Goal: Task Accomplishment & Management: Complete application form

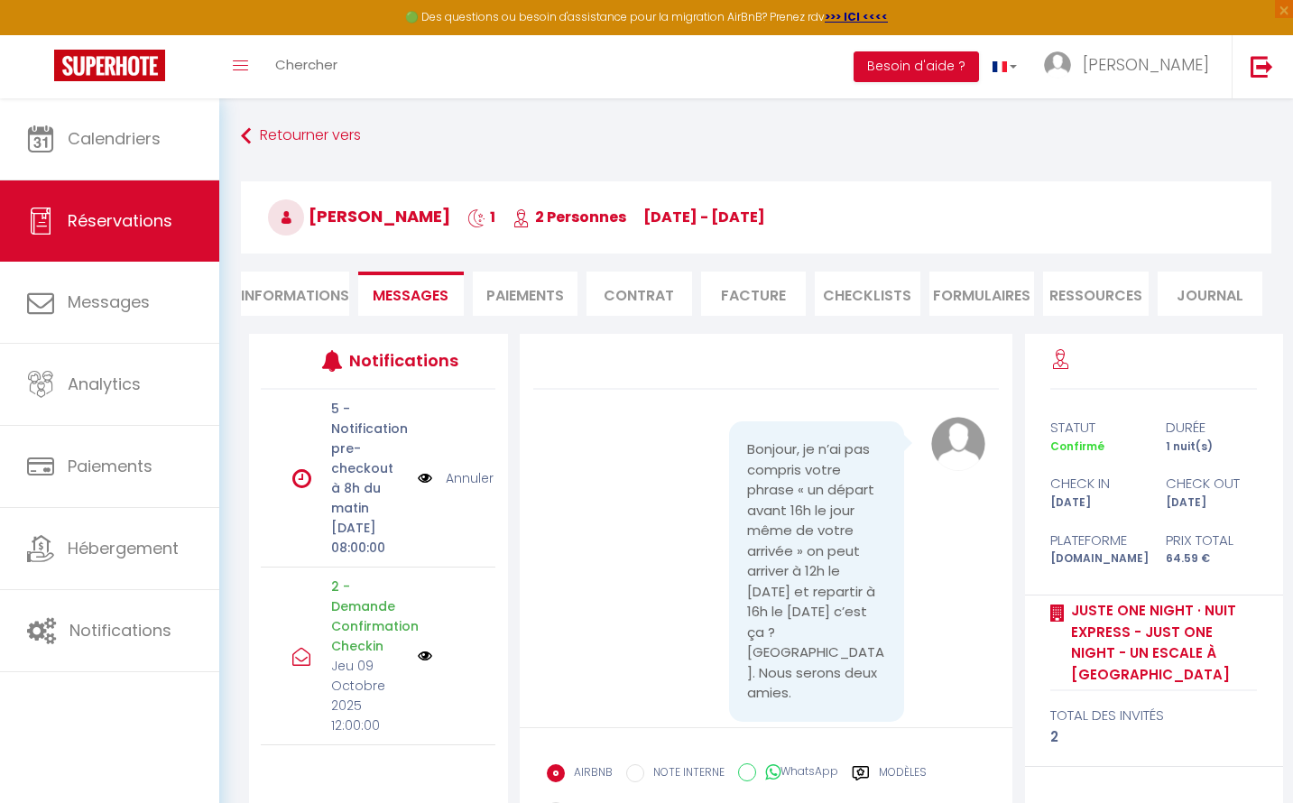
select select
select select "51097"
select select
select select "1"
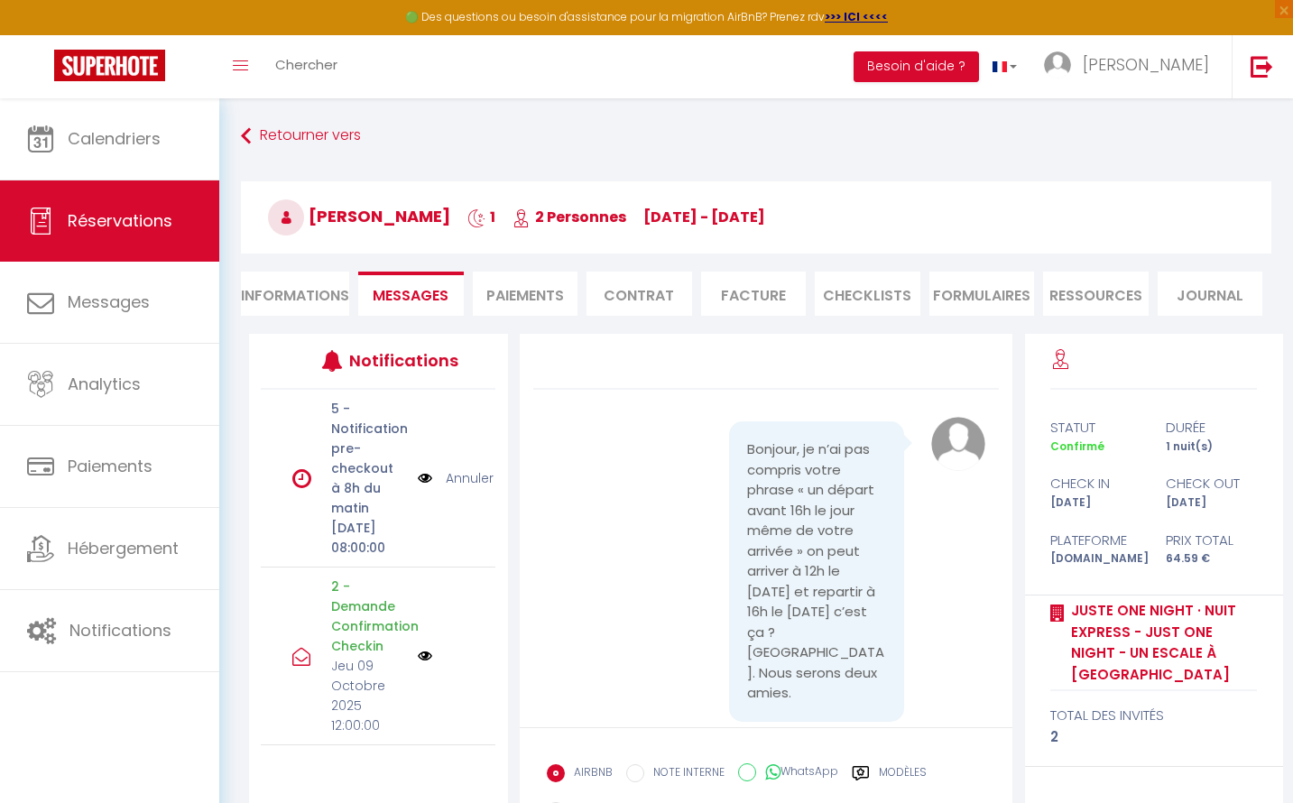
scroll to position [4230, 0]
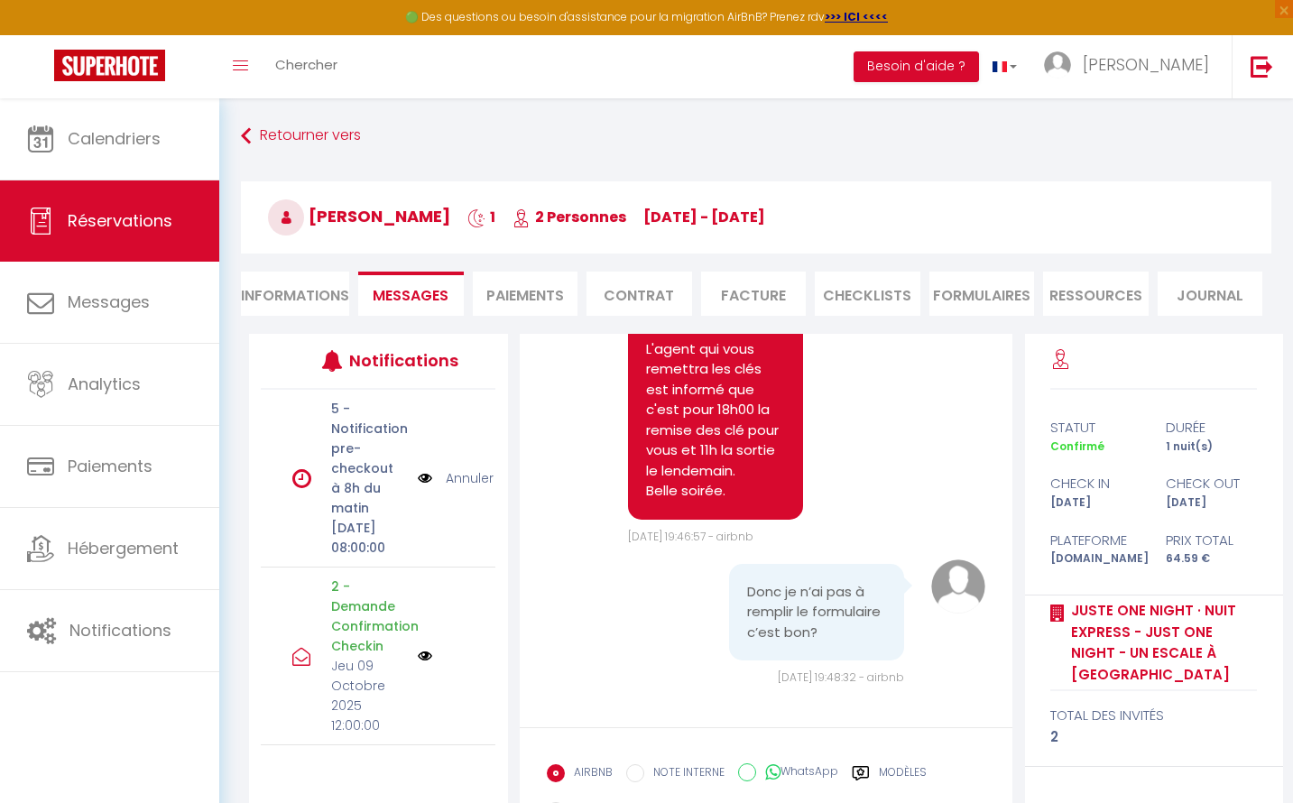
click at [333, 294] on li "Informations" at bounding box center [295, 294] width 108 height 44
select select
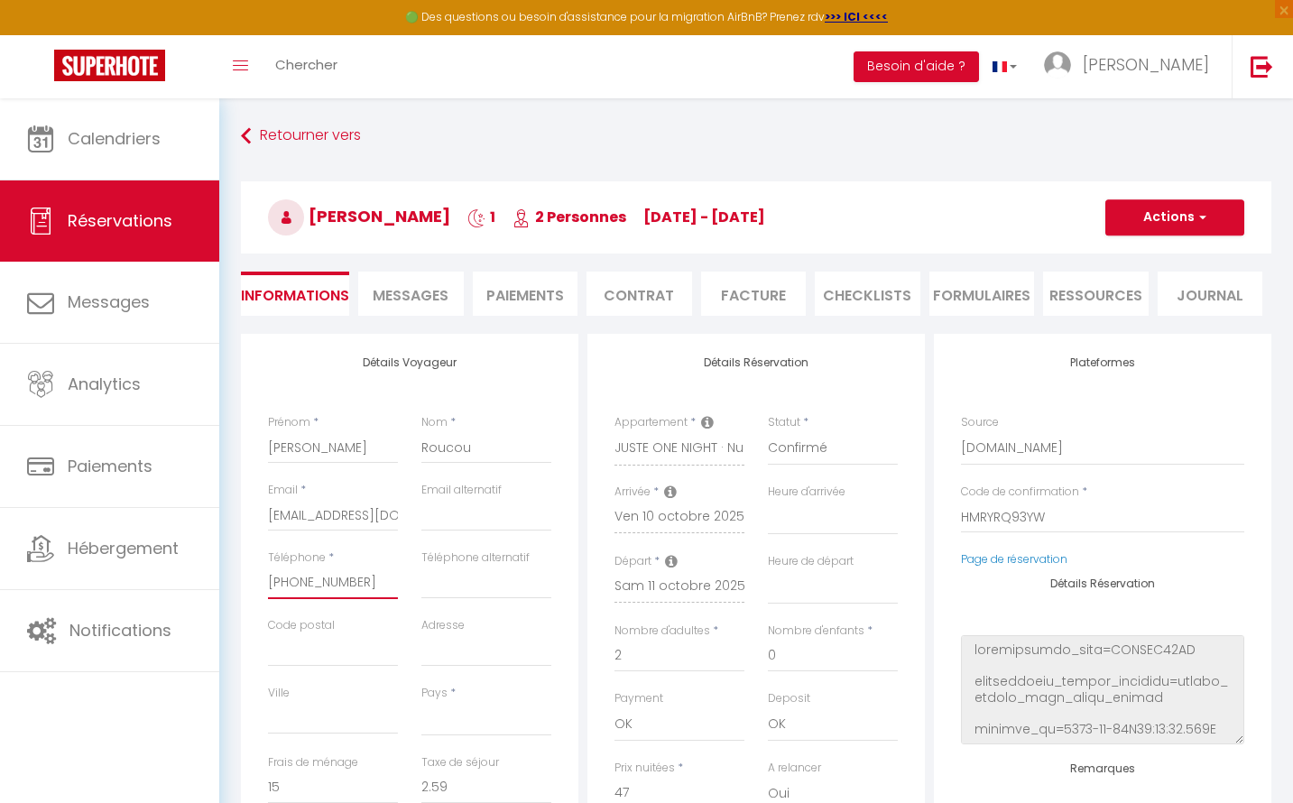
drag, startPoint x: 368, startPoint y: 581, endPoint x: 232, endPoint y: 580, distance: 136.2
